Goal: Task Accomplishment & Management: Manage account settings

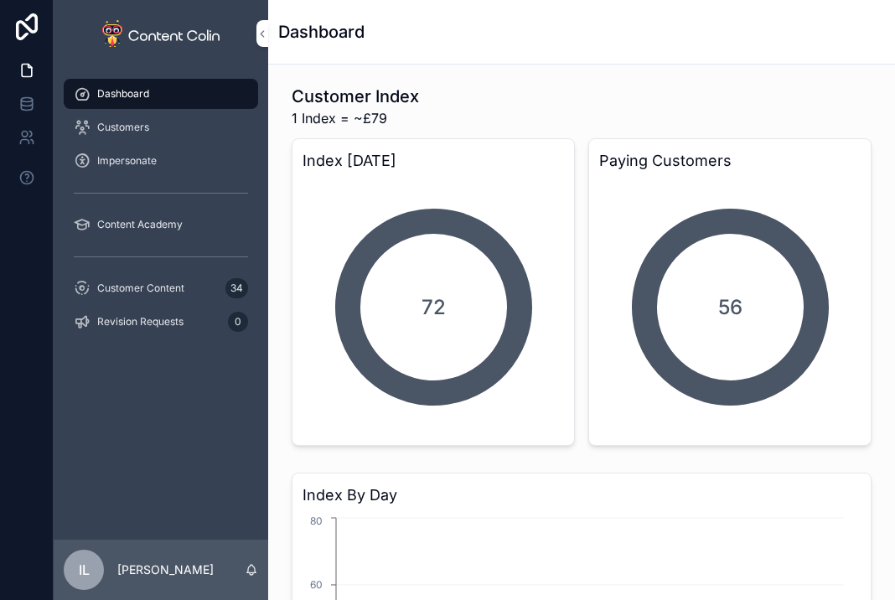
click at [174, 153] on div "Impersonate" at bounding box center [161, 161] width 174 height 27
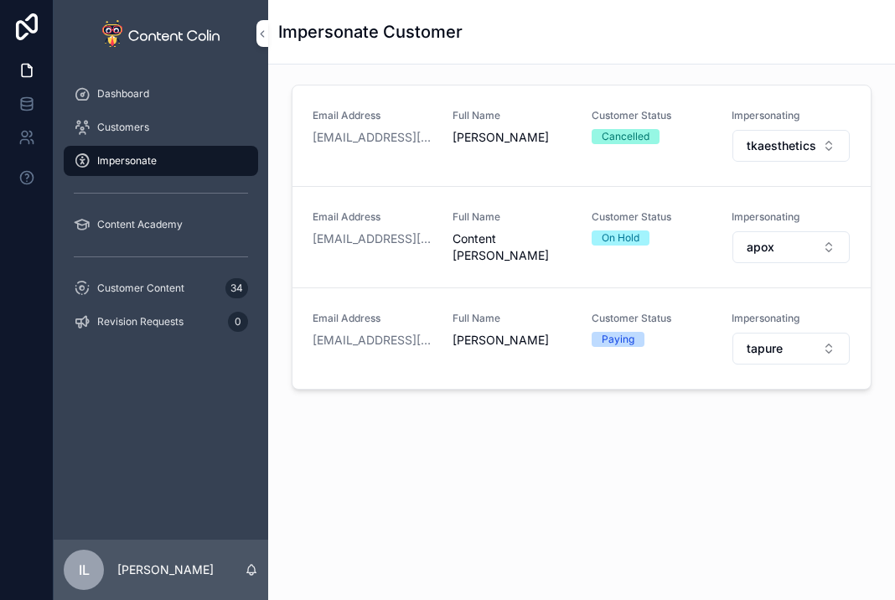
click at [765, 356] on button "tapure" at bounding box center [792, 349] width 118 height 32
type input "******"
click at [725, 425] on div "infinityaccountancy" at bounding box center [774, 415] width 233 height 27
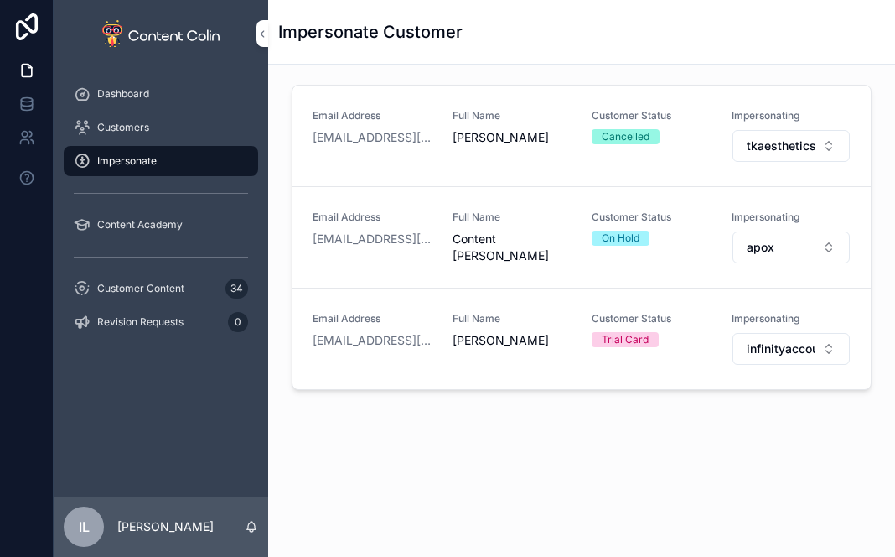
click at [788, 345] on span "infinityaccountancy" at bounding box center [782, 348] width 70 height 17
type input "******"
click at [711, 412] on span "retailacrylics" at bounding box center [699, 415] width 69 height 17
click at [761, 355] on span "retailacrylics" at bounding box center [782, 348] width 70 height 17
type input "*****"
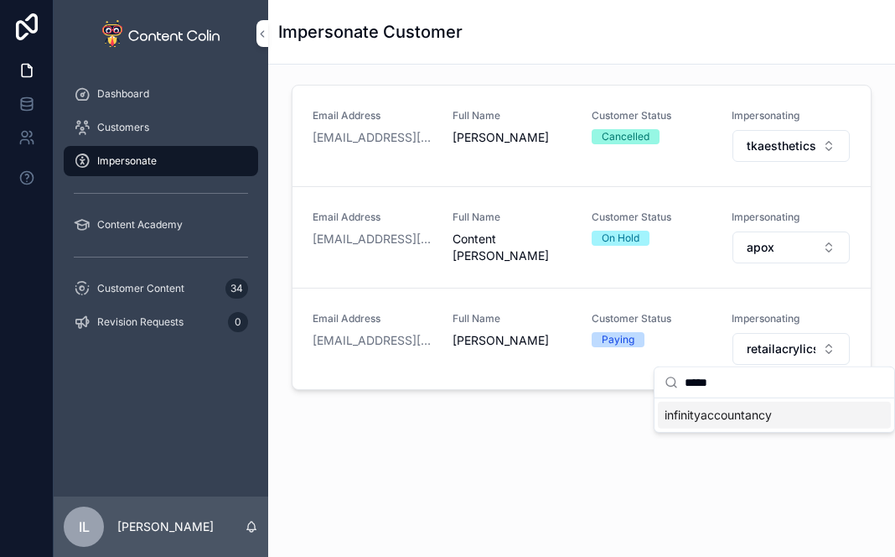
click at [754, 422] on span "infinityaccountancy" at bounding box center [718, 415] width 107 height 17
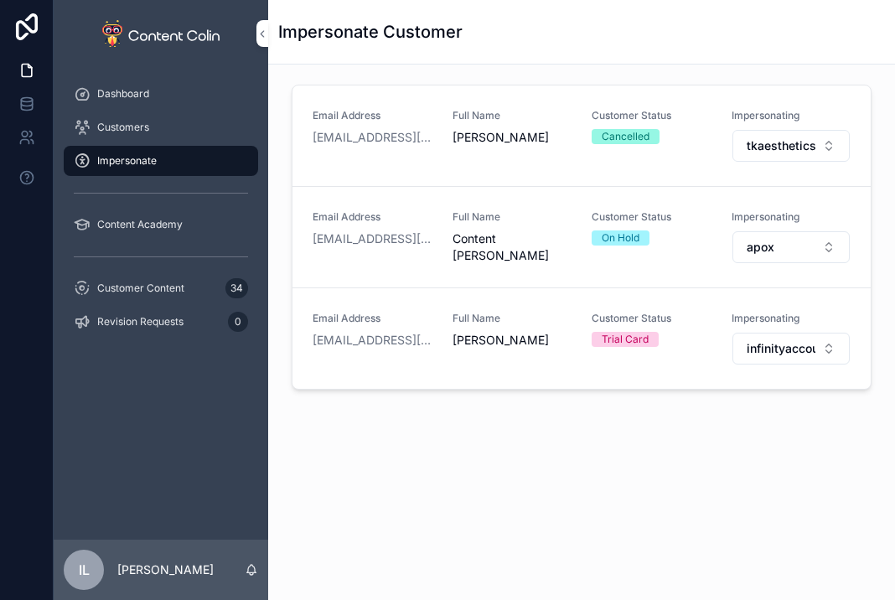
click at [779, 355] on button "infinityaccountancy" at bounding box center [792, 349] width 118 height 32
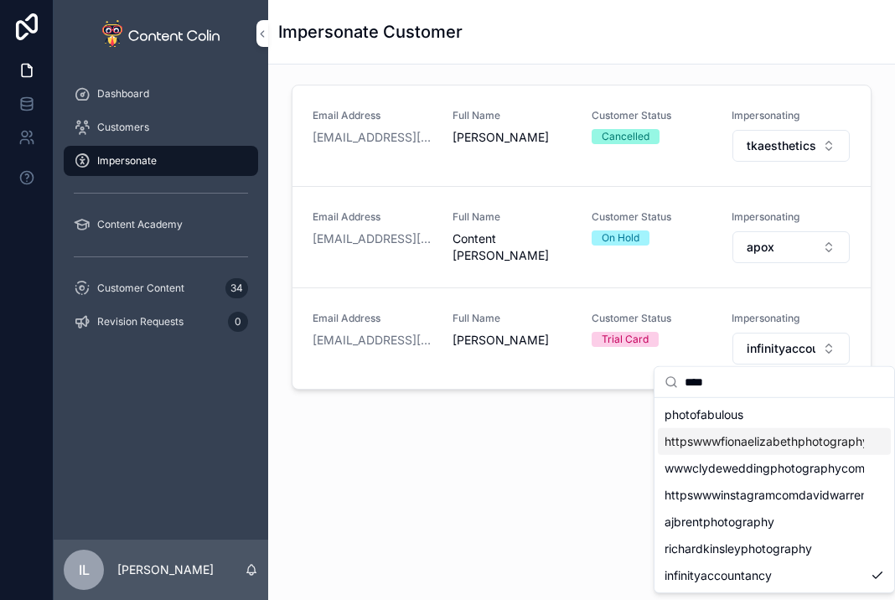
type input "****"
click at [707, 420] on span "photofabulous" at bounding box center [704, 415] width 79 height 17
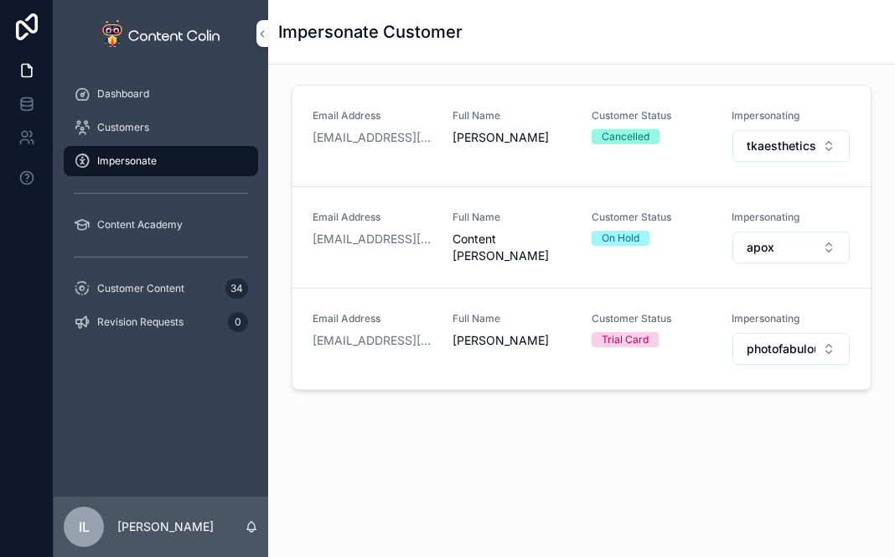
click at [764, 341] on span "photofabulous" at bounding box center [782, 348] width 70 height 17
type input "******"
click at [691, 418] on span "retailacrylics" at bounding box center [699, 415] width 69 height 17
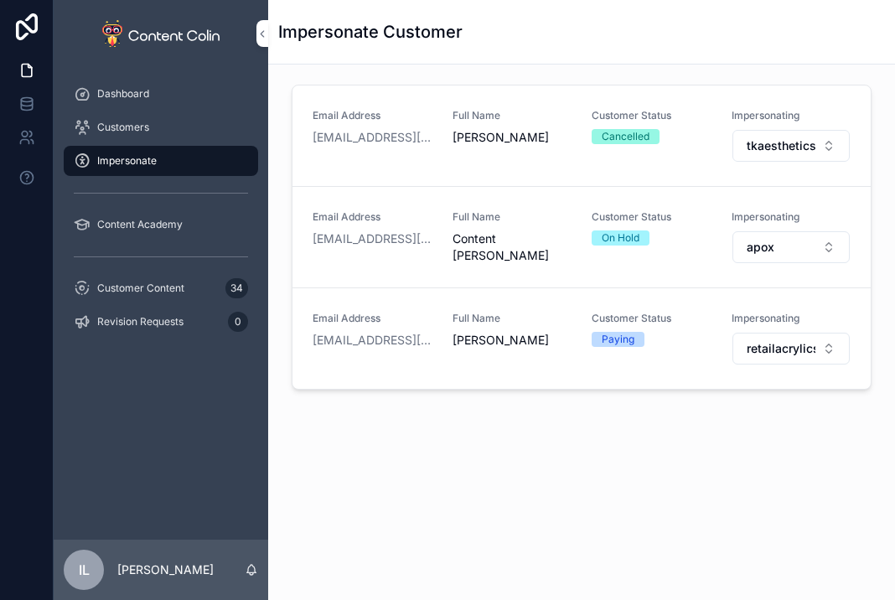
click at [137, 113] on link "Customers" at bounding box center [161, 127] width 194 height 30
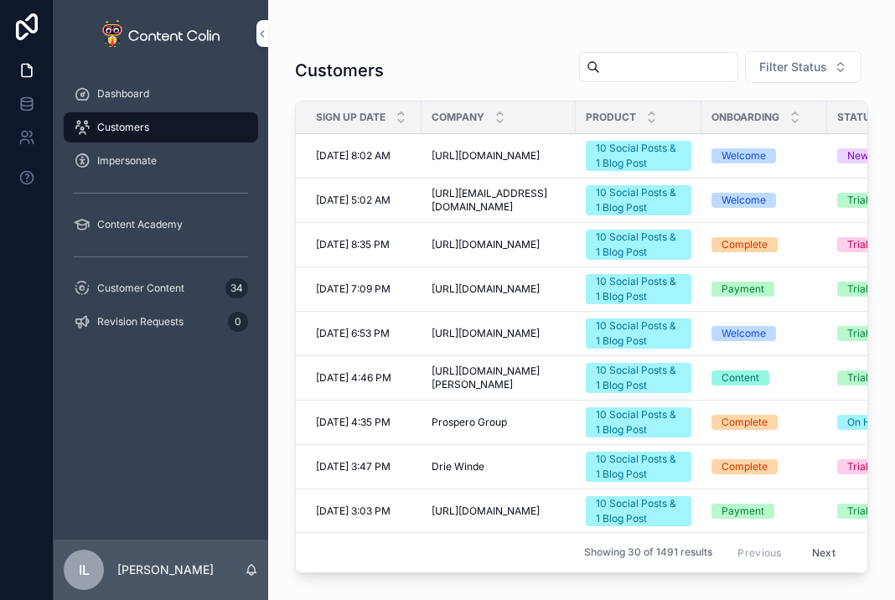
click at [781, 72] on span "Filter Status" at bounding box center [793, 67] width 68 height 17
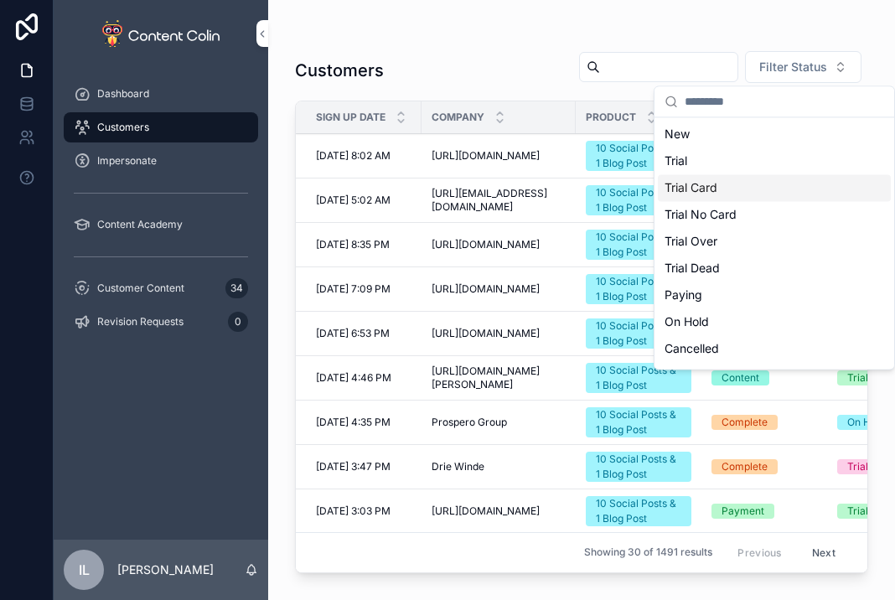
click at [702, 180] on div "Trial Card" at bounding box center [774, 187] width 233 height 27
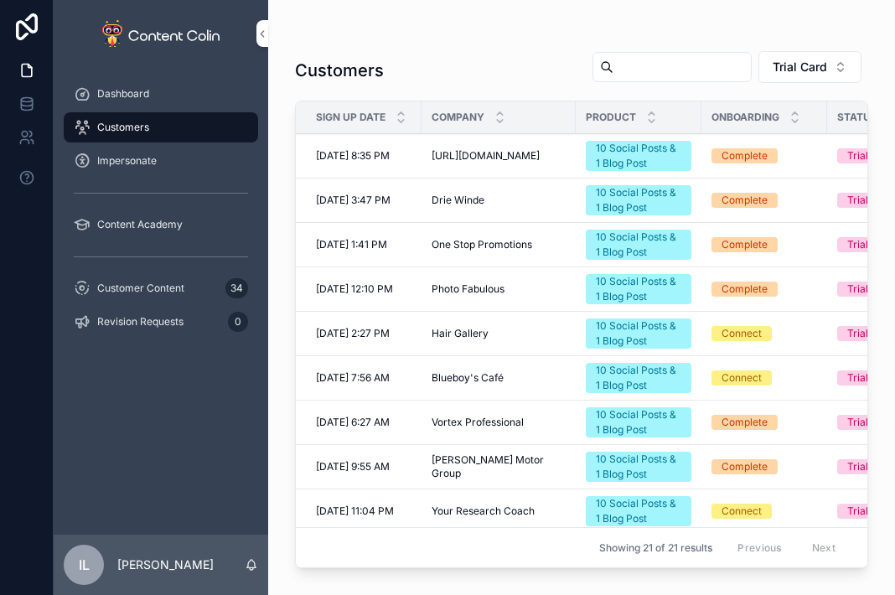
click at [443, 149] on span "[URL][DOMAIN_NAME]" at bounding box center [486, 155] width 108 height 13
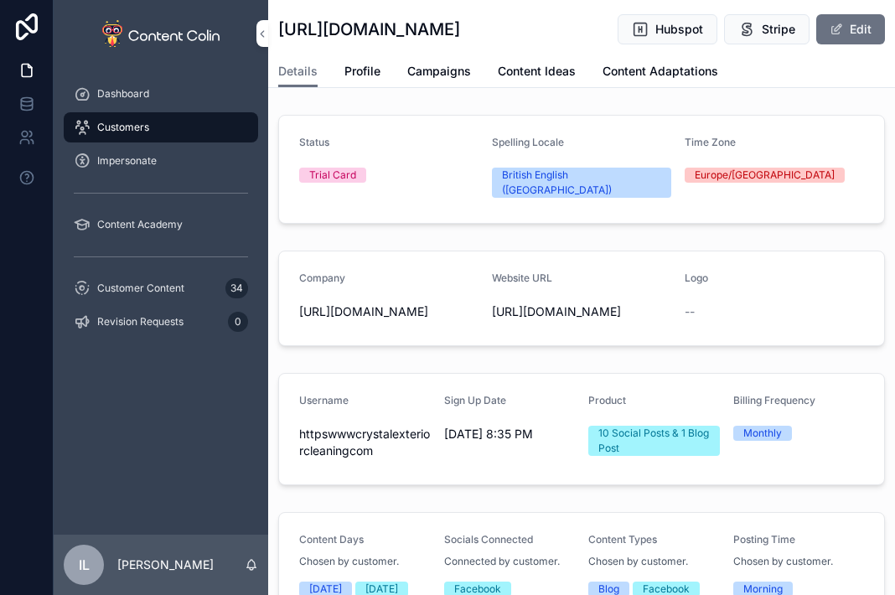
drag, startPoint x: 540, startPoint y: 351, endPoint x: 538, endPoint y: 342, distance: 9.4
click at [538, 320] on span "[URL][DOMAIN_NAME]" at bounding box center [581, 311] width 179 height 17
drag, startPoint x: 352, startPoint y: 351, endPoint x: 299, endPoint y: 331, distance: 56.5
click at [299, 320] on span "[URL][DOMAIN_NAME]" at bounding box center [388, 311] width 179 height 17
copy span "[URL][DOMAIN_NAME]"
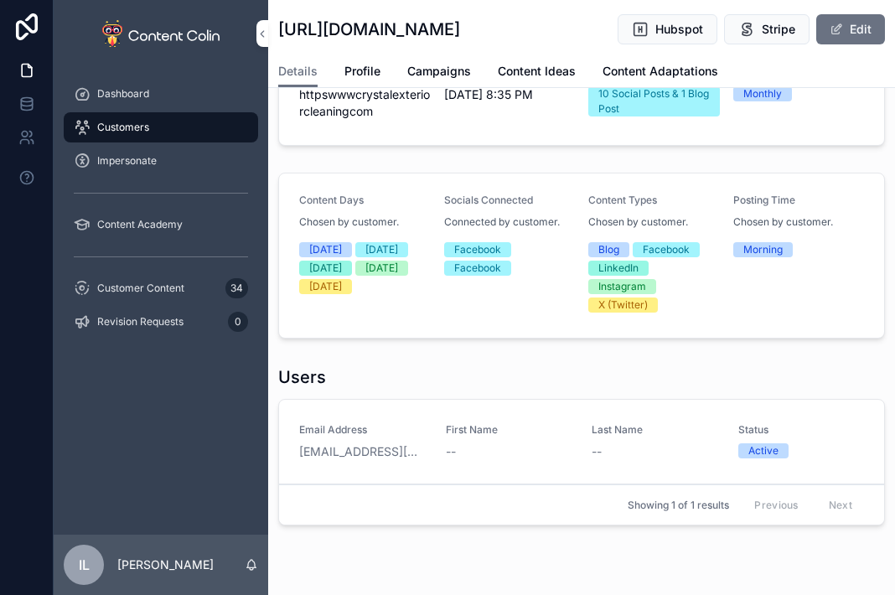
scroll to position [419, 0]
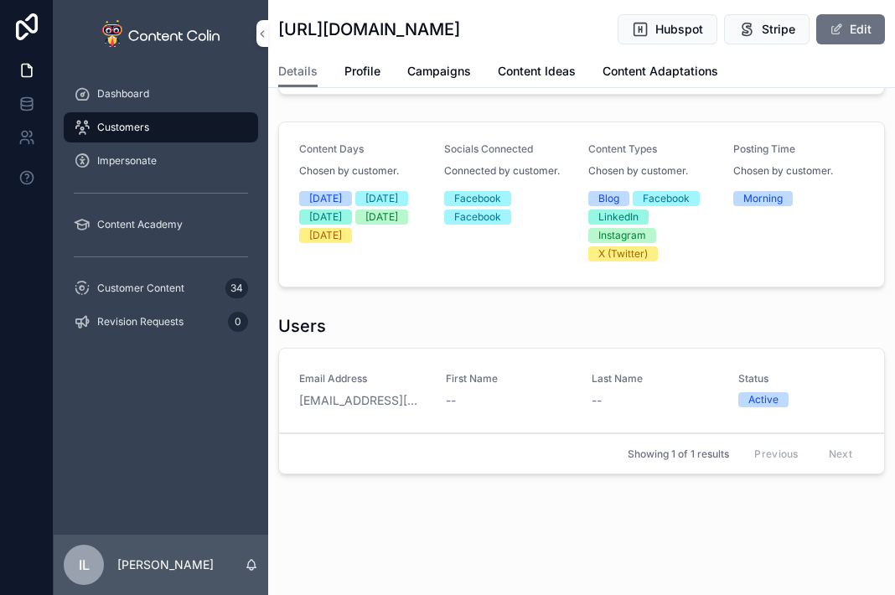
click at [137, 130] on span "Customers" at bounding box center [123, 127] width 52 height 13
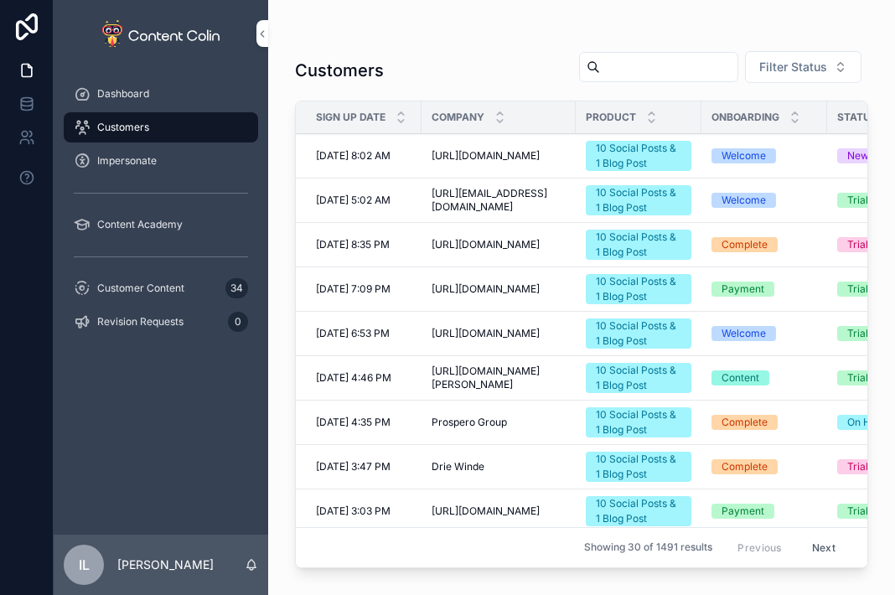
click at [820, 70] on span "Filter Status" at bounding box center [793, 67] width 68 height 17
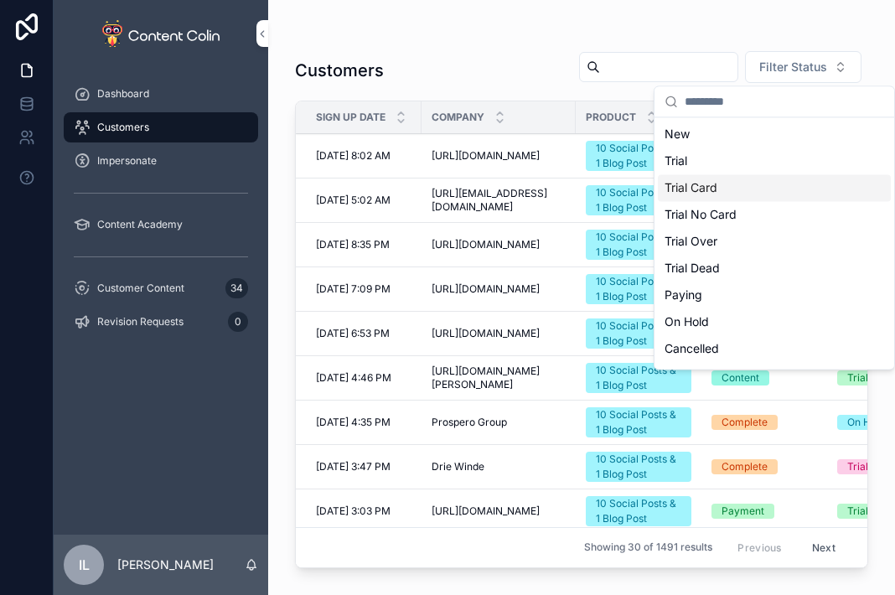
click at [787, 177] on div "Trial Card" at bounding box center [774, 187] width 233 height 27
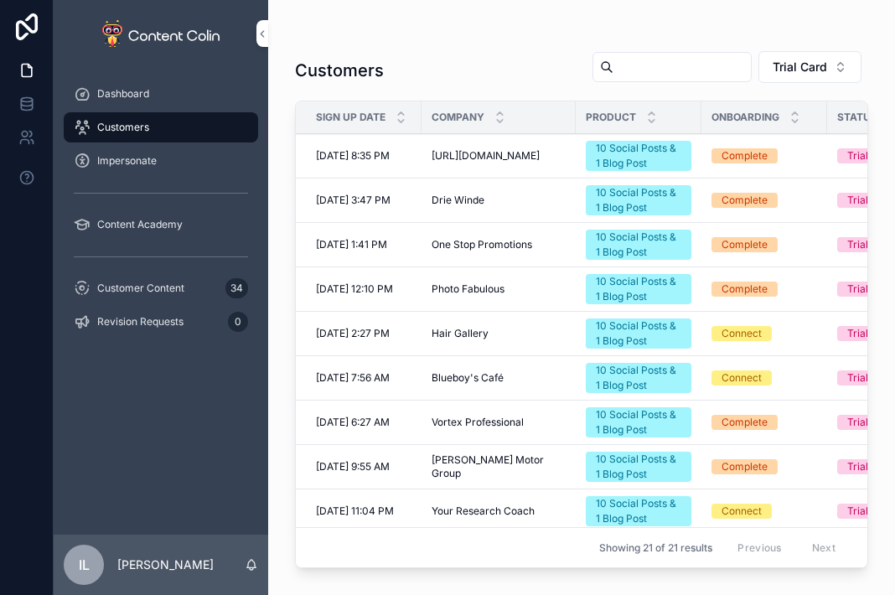
click at [456, 194] on span "Drie Winde" at bounding box center [458, 200] width 53 height 13
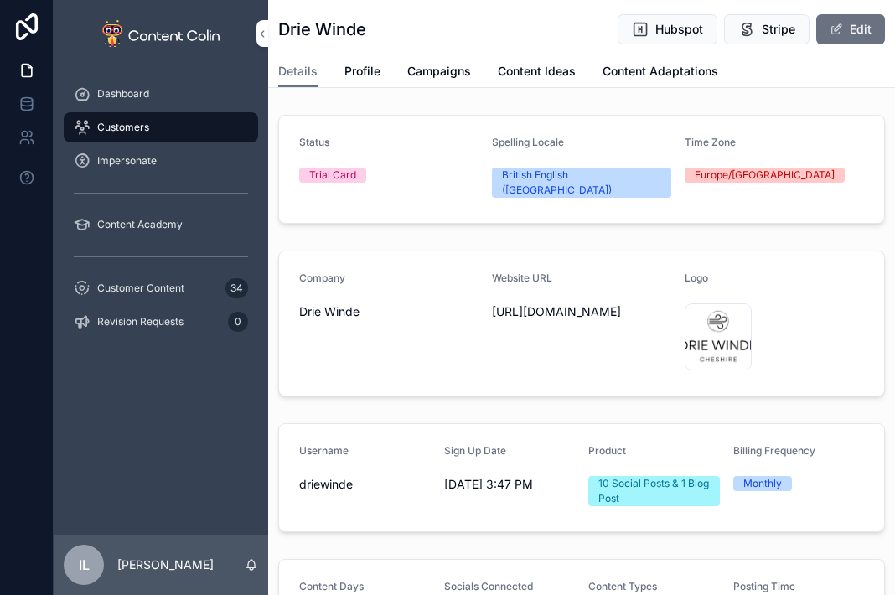
drag, startPoint x: 624, startPoint y: 298, endPoint x: 482, endPoint y: 295, distance: 142.5
click at [482, 295] on form "Company Drie Winde Website URL [URL][DOMAIN_NAME] Logo" at bounding box center [581, 323] width 605 height 144
copy span "[URL][DOMAIN_NAME]"
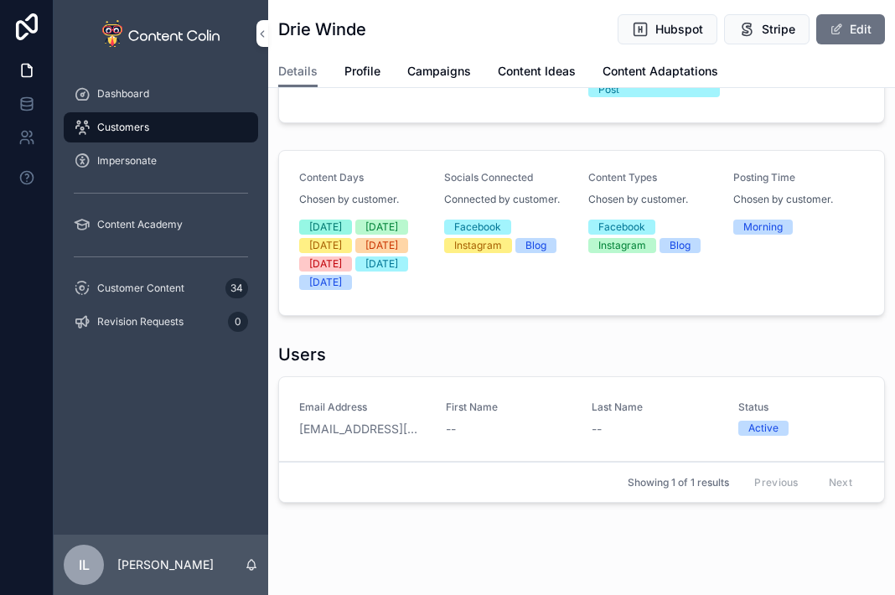
scroll to position [419, 0]
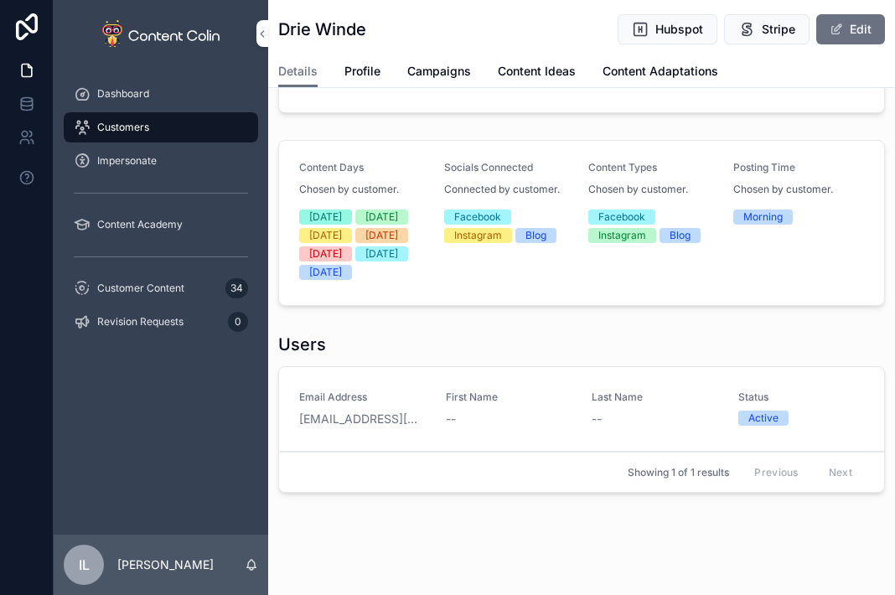
click at [132, 121] on span "Customers" at bounding box center [123, 127] width 52 height 13
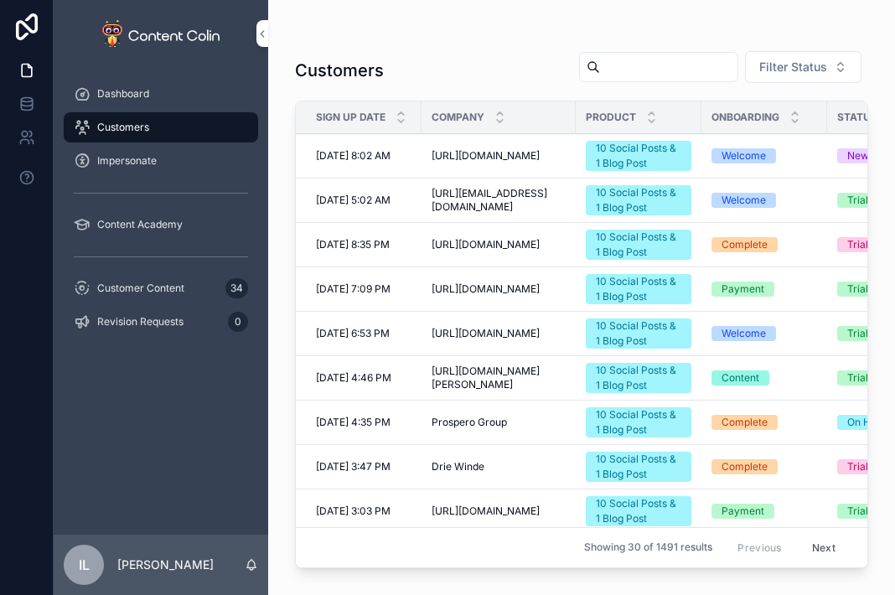
click at [771, 73] on span "Filter Status" at bounding box center [793, 67] width 68 height 17
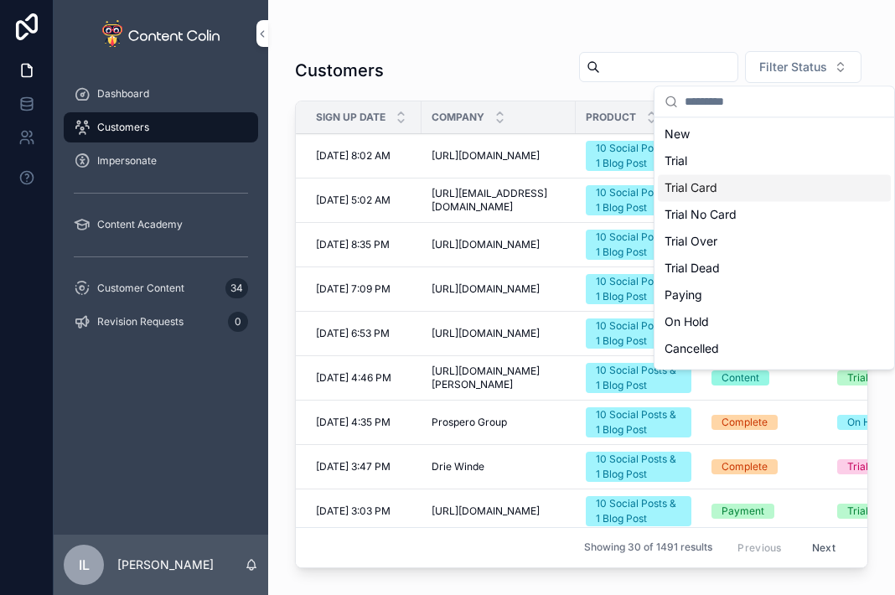
click at [749, 188] on div "Trial Card" at bounding box center [774, 187] width 233 height 27
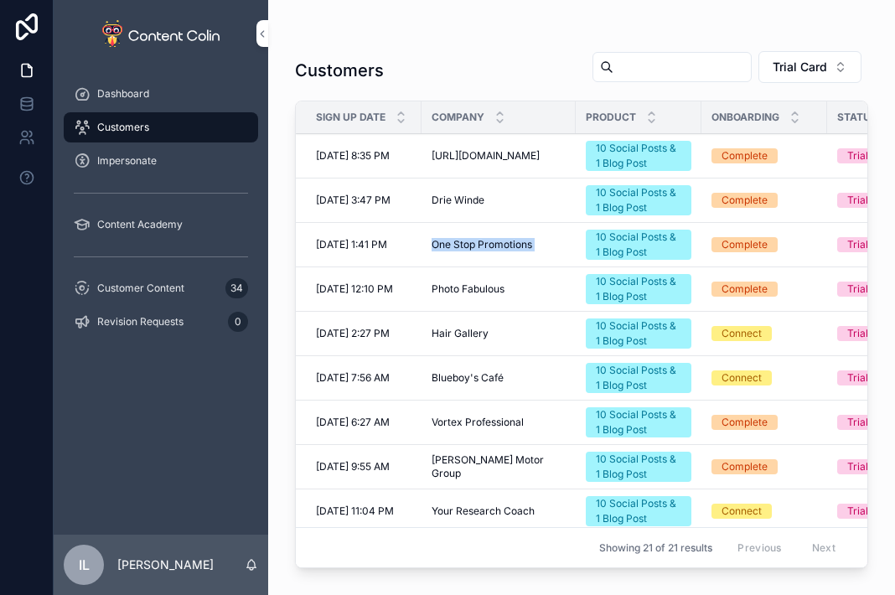
drag, startPoint x: 427, startPoint y: 236, endPoint x: 580, endPoint y: 241, distance: 152.6
click at [580, 241] on tr "[DATE] 1:41 PM [DATE] 1:41 PM One Stop Promotions One Stop Promotions 10 Social…" at bounding box center [694, 245] width 796 height 44
click at [452, 468] on span "[PERSON_NAME] Motor Group" at bounding box center [499, 466] width 134 height 27
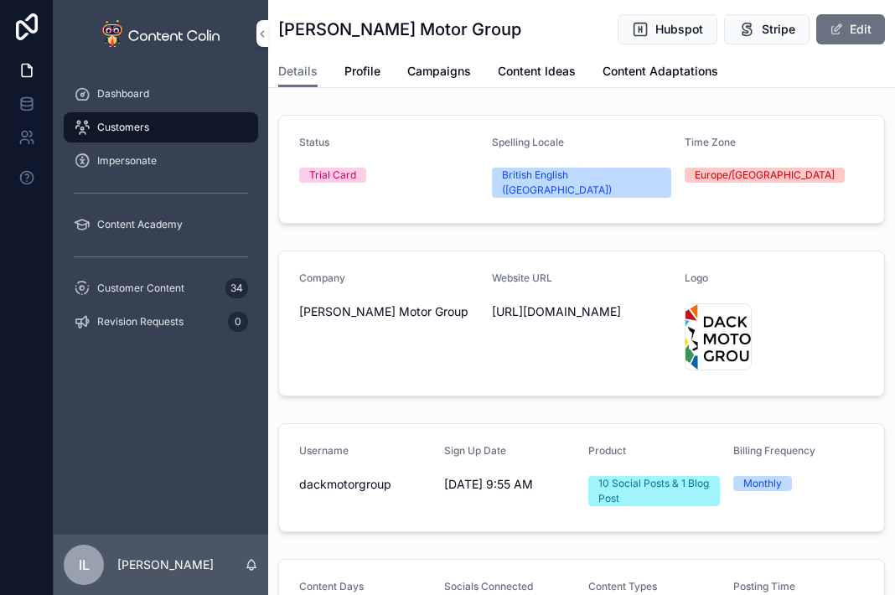
click at [122, 87] on span "Dashboard" at bounding box center [123, 93] width 52 height 13
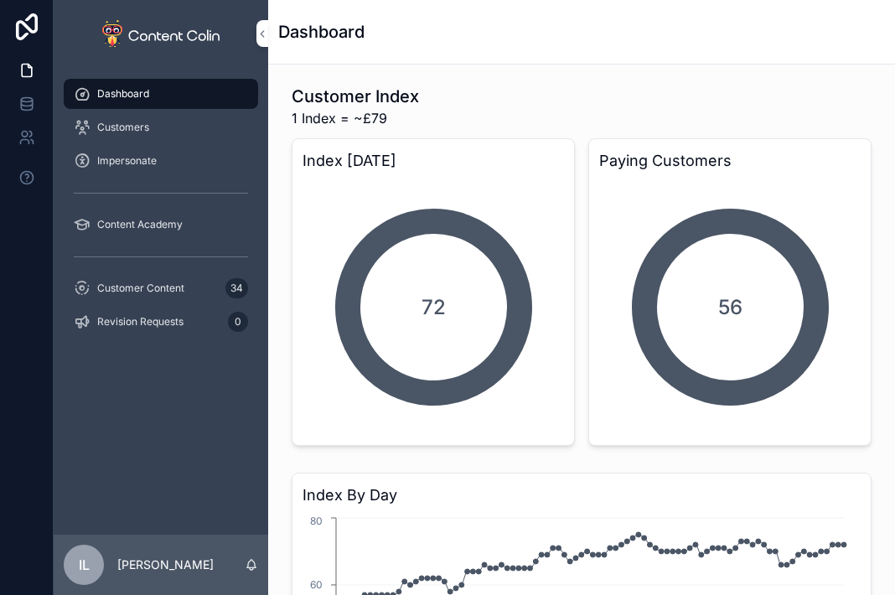
click at [175, 120] on div "Customers" at bounding box center [161, 127] width 174 height 27
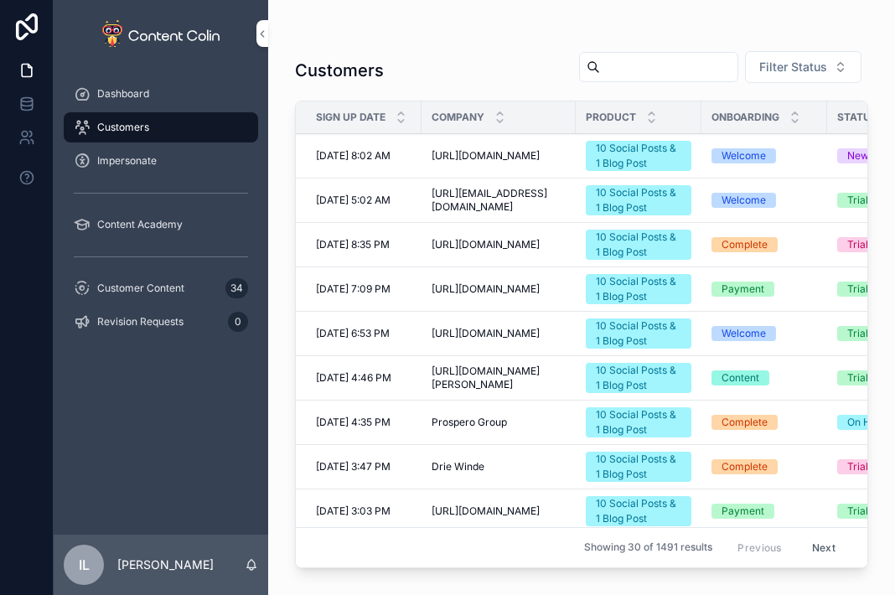
click at [809, 75] on span "Filter Status" at bounding box center [793, 67] width 68 height 17
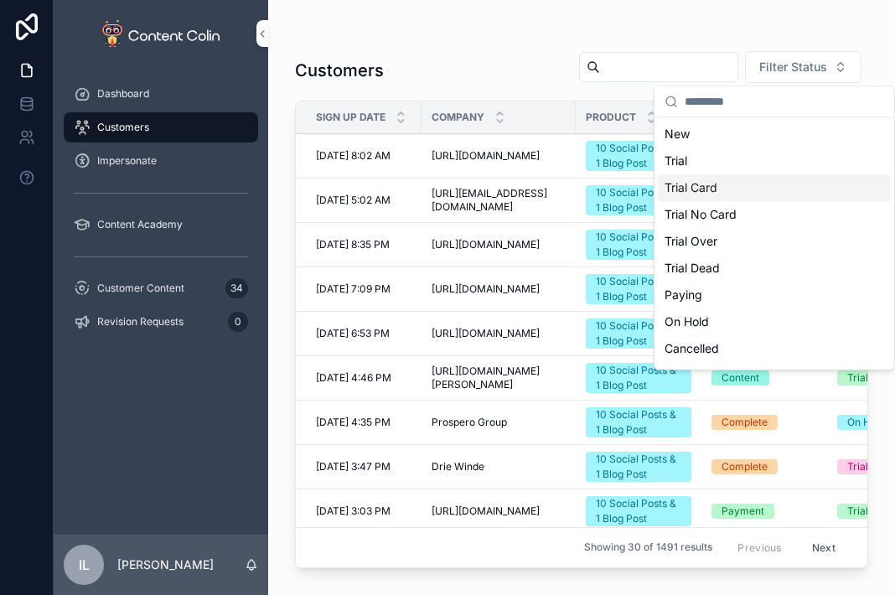
click at [748, 185] on div "Trial Card" at bounding box center [774, 187] width 233 height 27
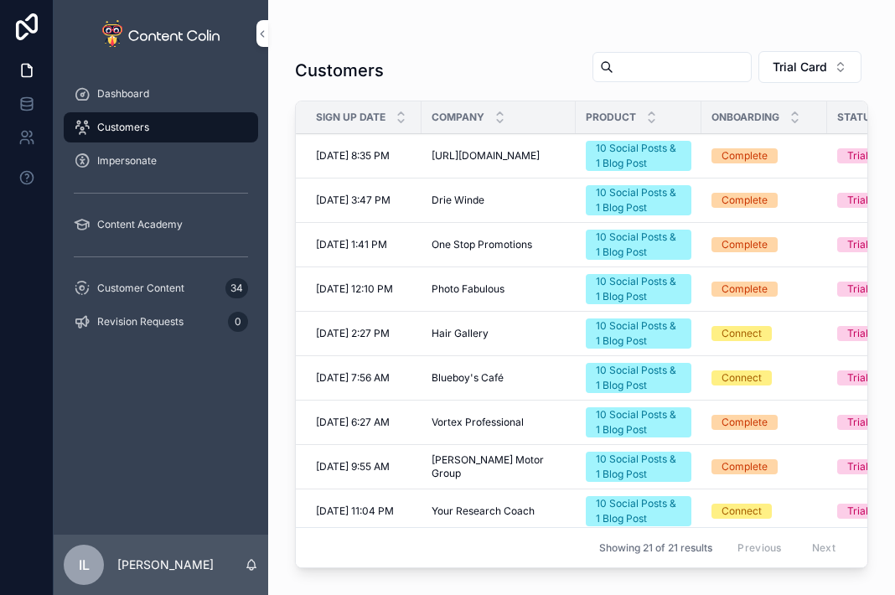
click at [778, 61] on button "Trial Card" at bounding box center [810, 67] width 103 height 32
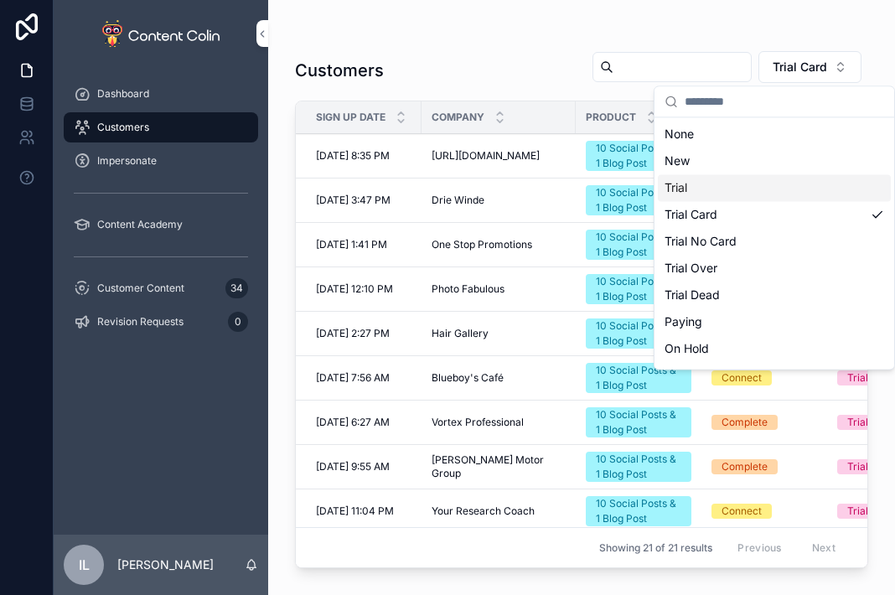
click at [713, 183] on div "Trial" at bounding box center [774, 187] width 233 height 27
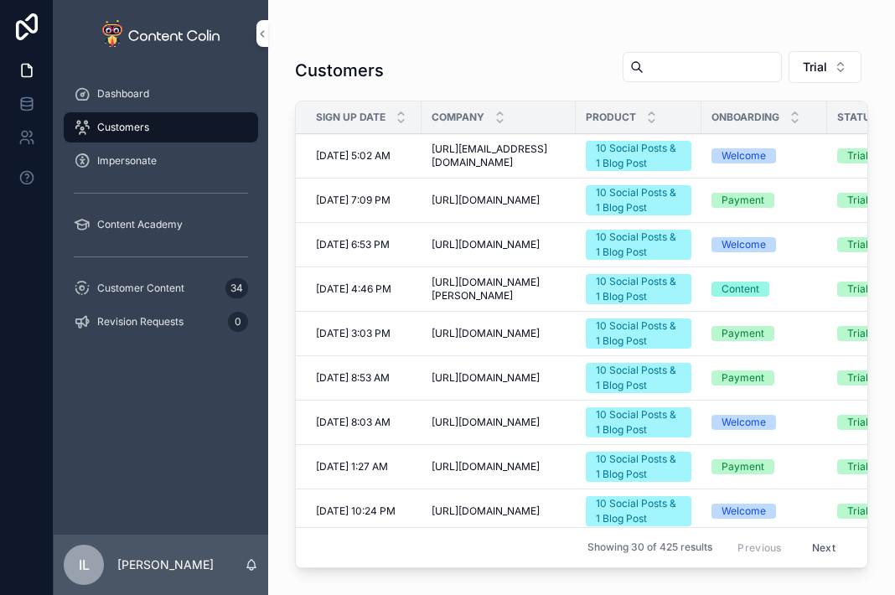
click at [158, 164] on div "Impersonate" at bounding box center [161, 161] width 174 height 27
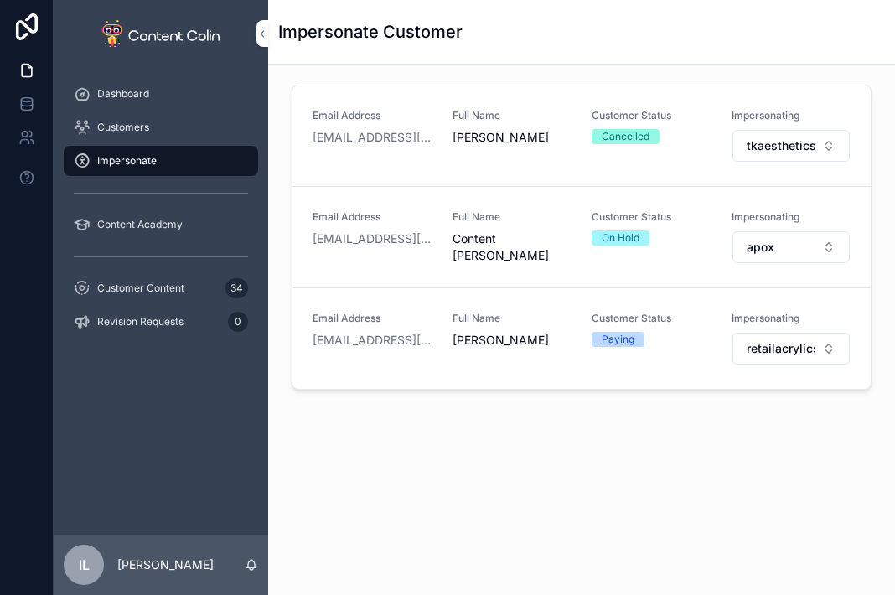
click at [778, 350] on span "retailacrylics" at bounding box center [782, 348] width 70 height 17
type input "*****"
click at [751, 402] on div "dolanwindowsanddoors" at bounding box center [774, 415] width 233 height 27
drag, startPoint x: 718, startPoint y: 63, endPoint x: 693, endPoint y: 56, distance: 26.0
click at [718, 63] on div "Impersonate Customer" at bounding box center [581, 32] width 607 height 64
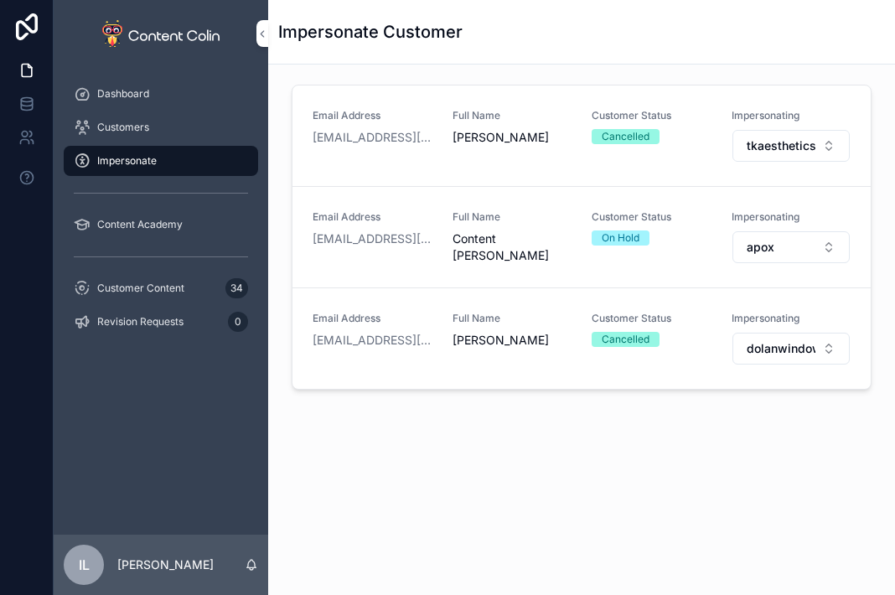
click at [784, 367] on div "Email Address [PERSON_NAME][EMAIL_ADDRESS][DOMAIN_NAME] Full Name [PERSON_NAME]…" at bounding box center [582, 338] width 578 height 101
click at [780, 340] on span "dolanwindowsanddoors" at bounding box center [782, 348] width 70 height 17
type input "*"
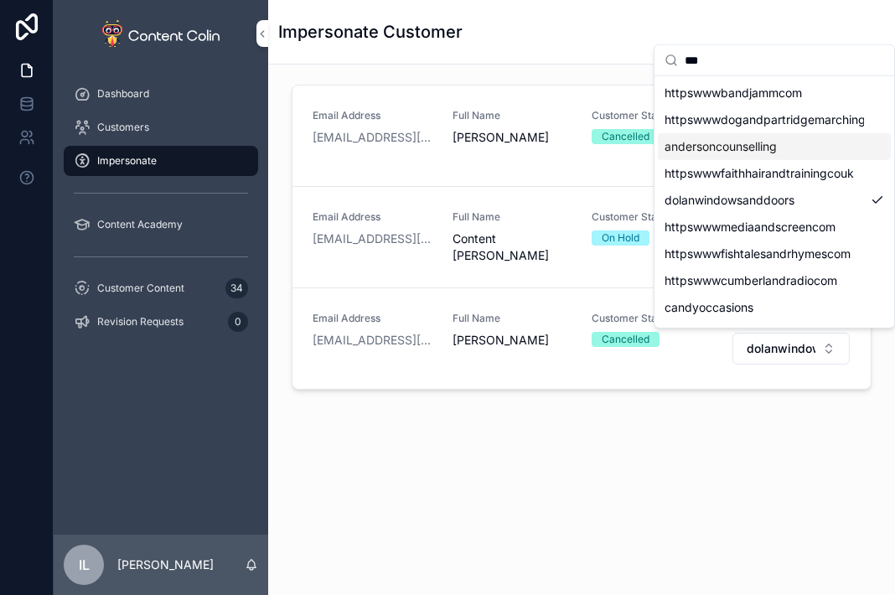
type input "***"
click at [704, 150] on span "andersoncounselling" at bounding box center [721, 146] width 112 height 17
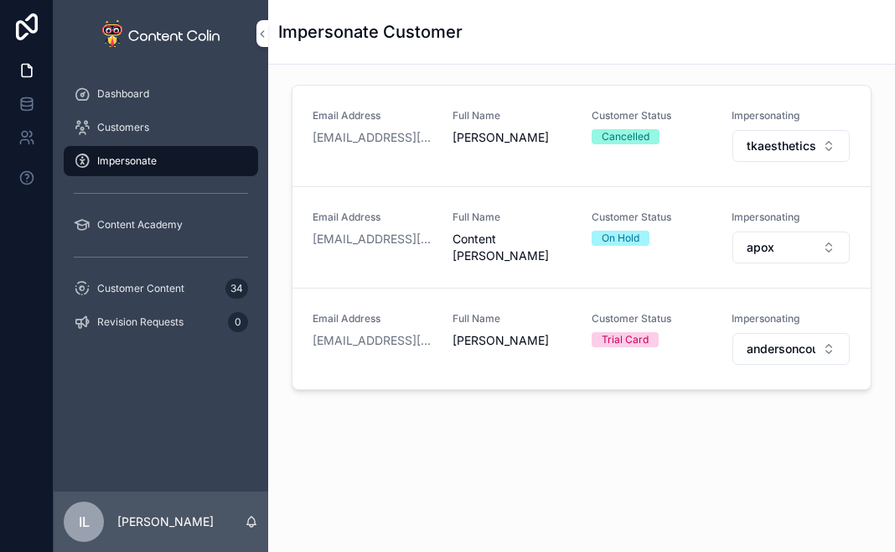
click at [158, 394] on div "Dashboard Customers Impersonate Content Academy Customer Content 34 Revision Re…" at bounding box center [161, 279] width 215 height 424
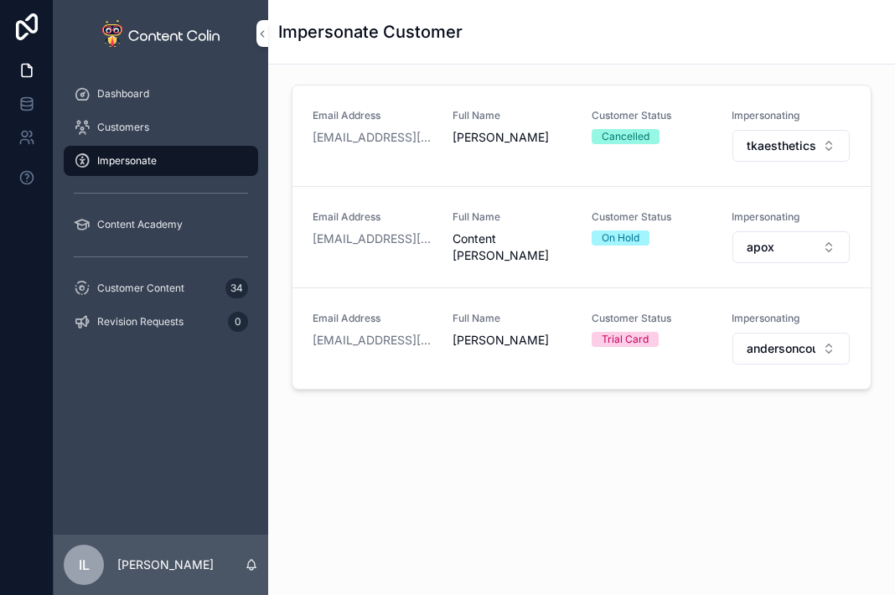
click at [800, 341] on span "andersoncounselling" at bounding box center [782, 348] width 70 height 17
click at [120, 127] on span "Customers" at bounding box center [123, 127] width 52 height 13
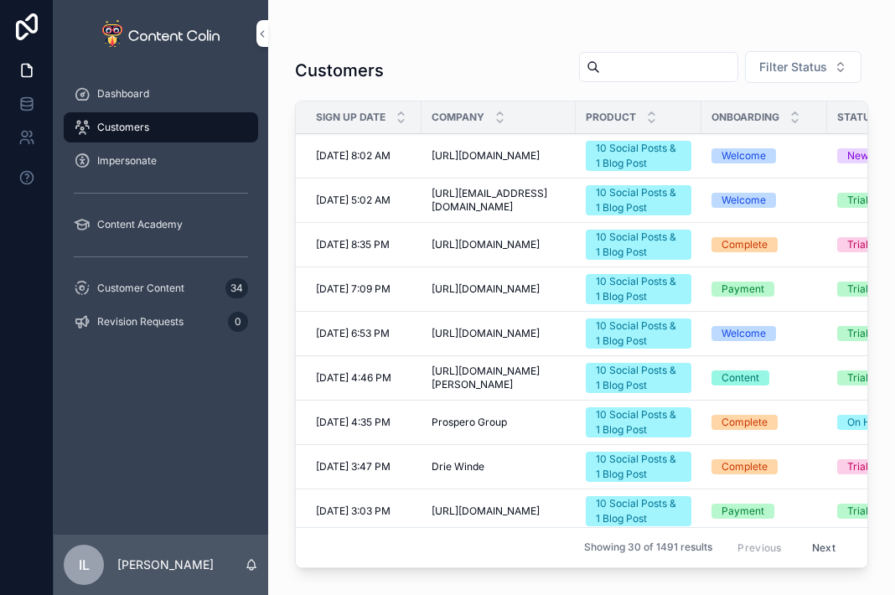
click at [469, 238] on span "[URL][DOMAIN_NAME]" at bounding box center [486, 244] width 108 height 13
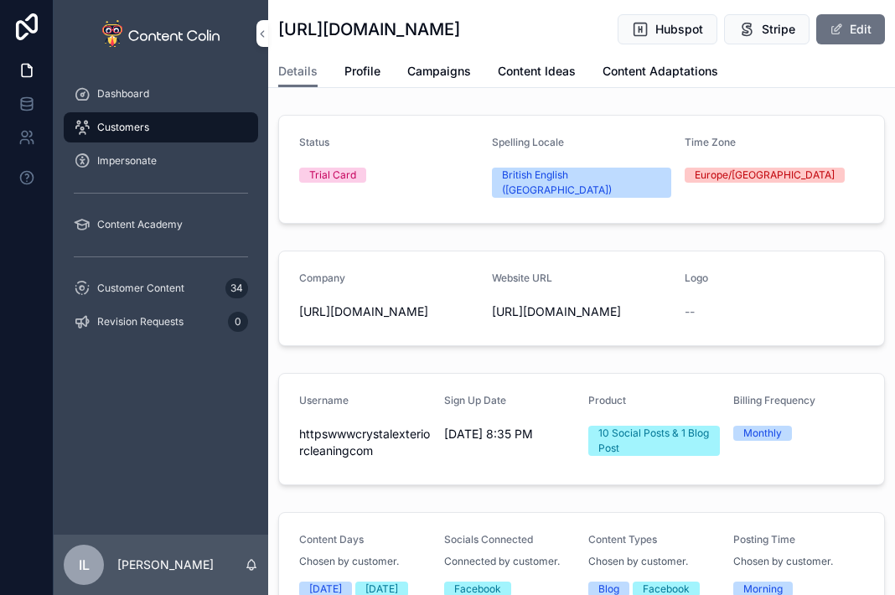
drag, startPoint x: 339, startPoint y: 346, endPoint x: 369, endPoint y: 325, distance: 36.1
click at [369, 320] on span "[URL][DOMAIN_NAME]" at bounding box center [388, 311] width 179 height 17
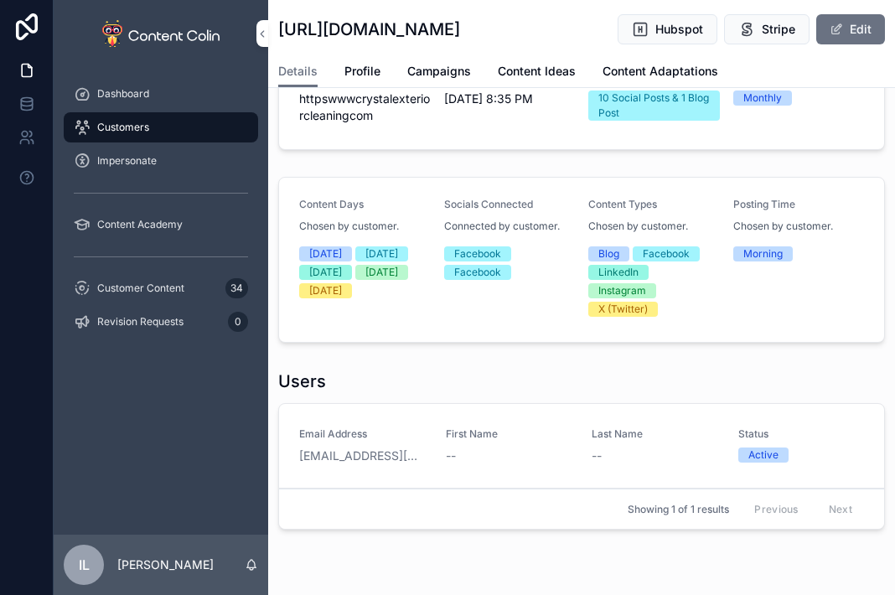
scroll to position [419, 0]
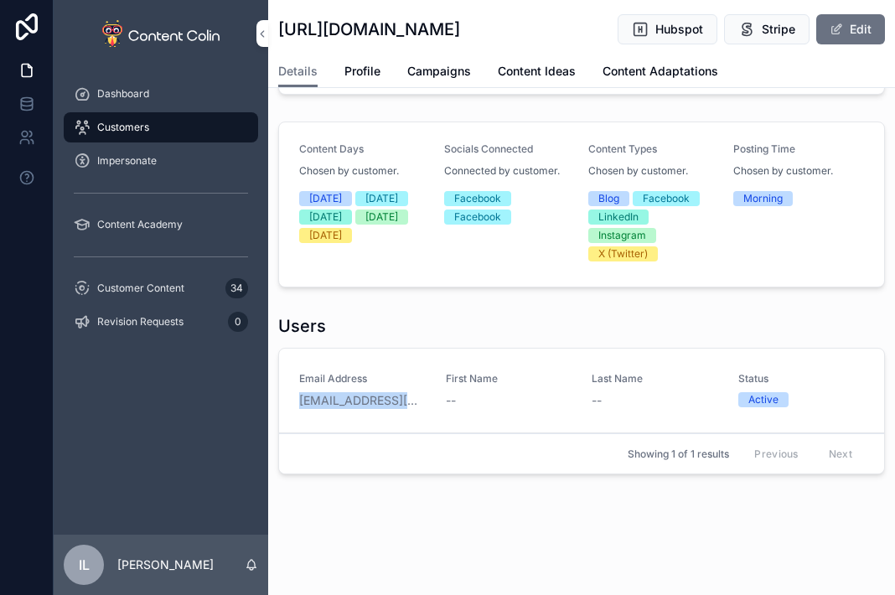
drag, startPoint x: 427, startPoint y: 409, endPoint x: 300, endPoint y: 406, distance: 126.6
click at [300, 406] on div "Email Address [EMAIL_ADDRESS][DOMAIN_NAME] First Name -- Last Name -- Status Ac…" at bounding box center [581, 390] width 565 height 37
copy link "[EMAIL_ADDRESS][DOMAIN_NAME]"
